Goal: Information Seeking & Learning: Understand process/instructions

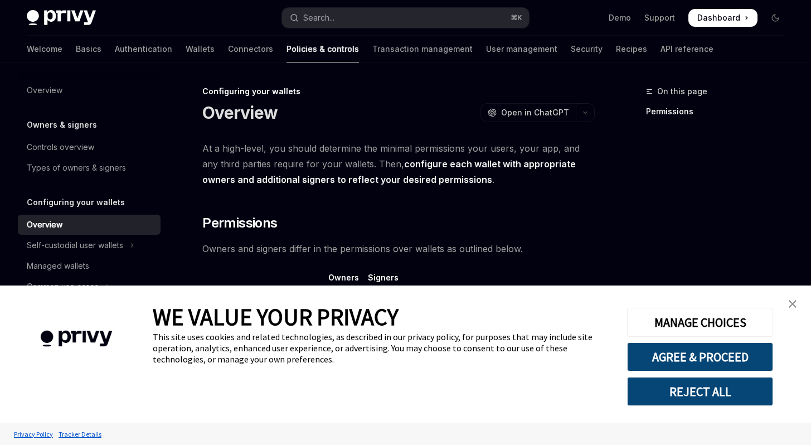
click at [795, 298] on link "close banner" at bounding box center [793, 304] width 22 height 22
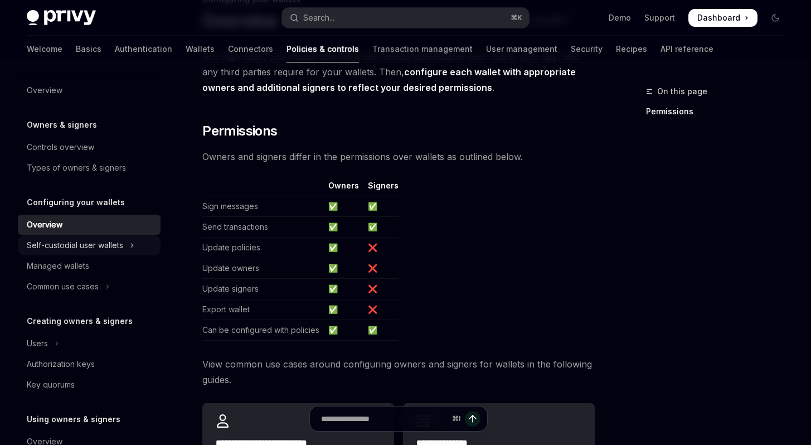
scroll to position [124, 0]
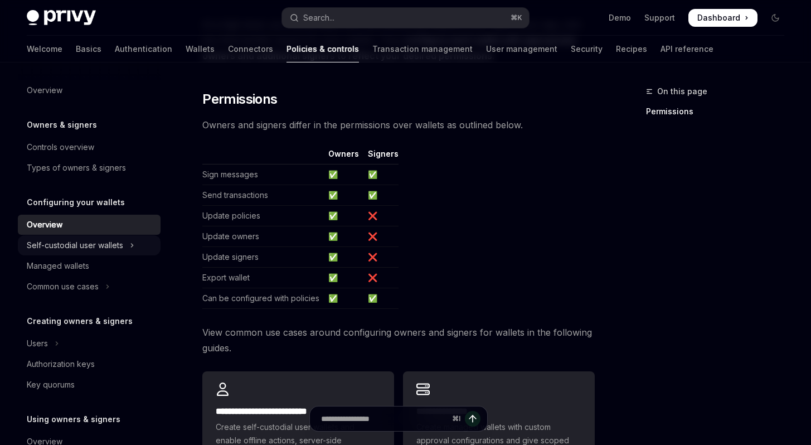
click at [139, 244] on button "Self-custodial user wallets" at bounding box center [89, 245] width 143 height 20
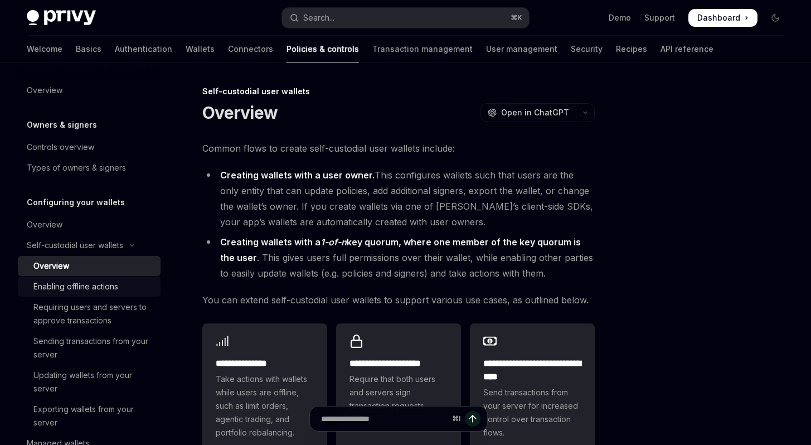
click at [99, 283] on div "Enabling offline actions" at bounding box center [75, 286] width 85 height 13
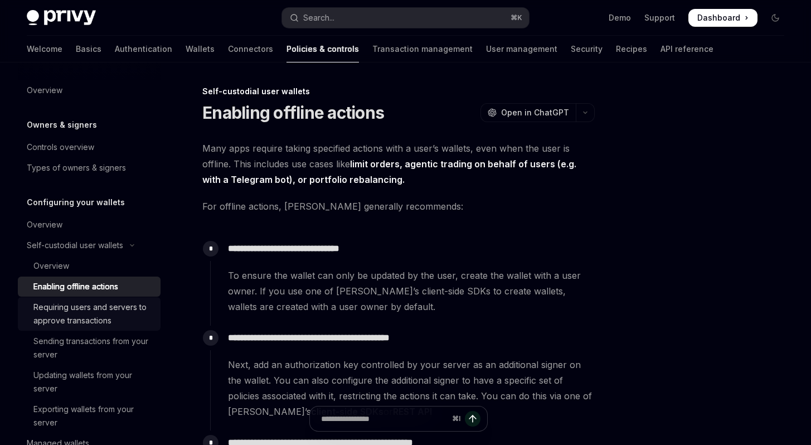
click at [100, 312] on div "Requiring users and servers to approve transactions" at bounding box center [93, 314] width 120 height 27
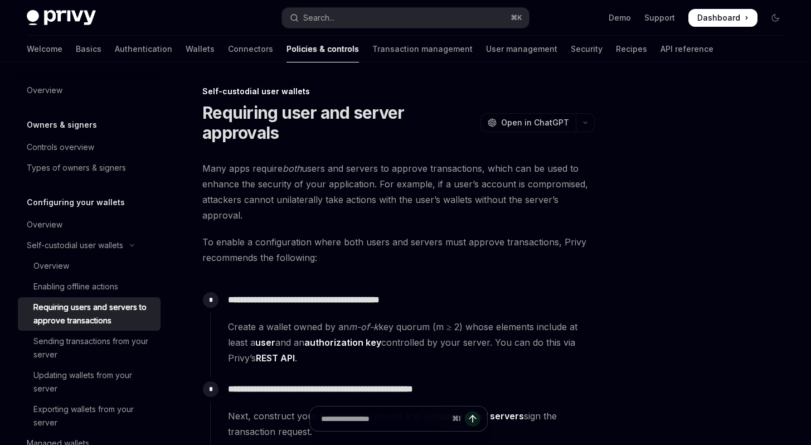
scroll to position [94, 0]
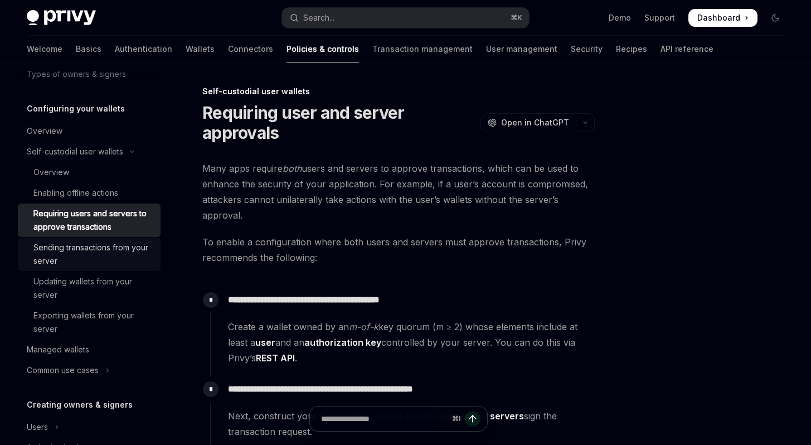
click at [112, 258] on div "Sending transactions from your server" at bounding box center [93, 254] width 120 height 27
type textarea "*"
